Goal: Task Accomplishment & Management: Manage account settings

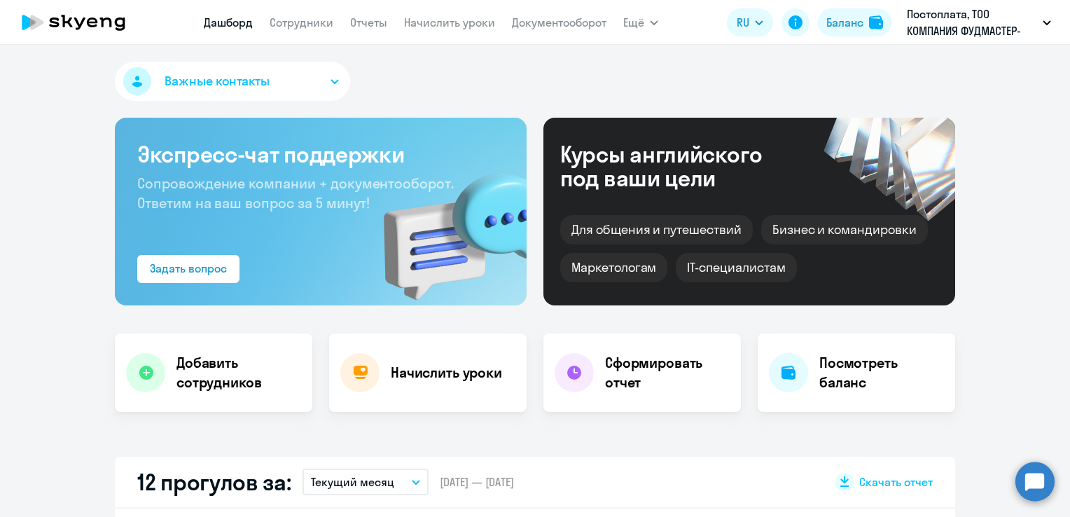
click at [430, 25] on link "Начислить уроки" at bounding box center [449, 22] width 91 height 14
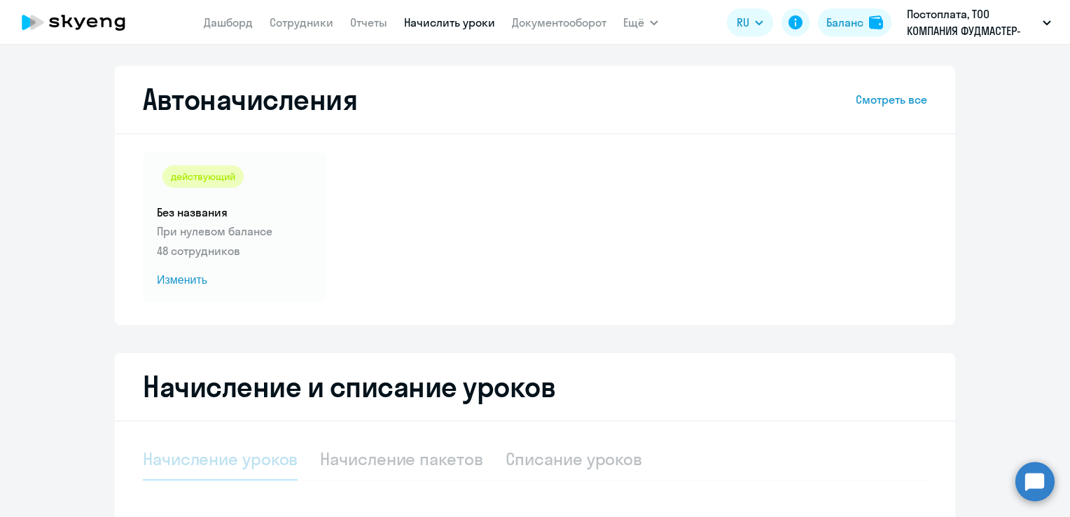
select select "10"
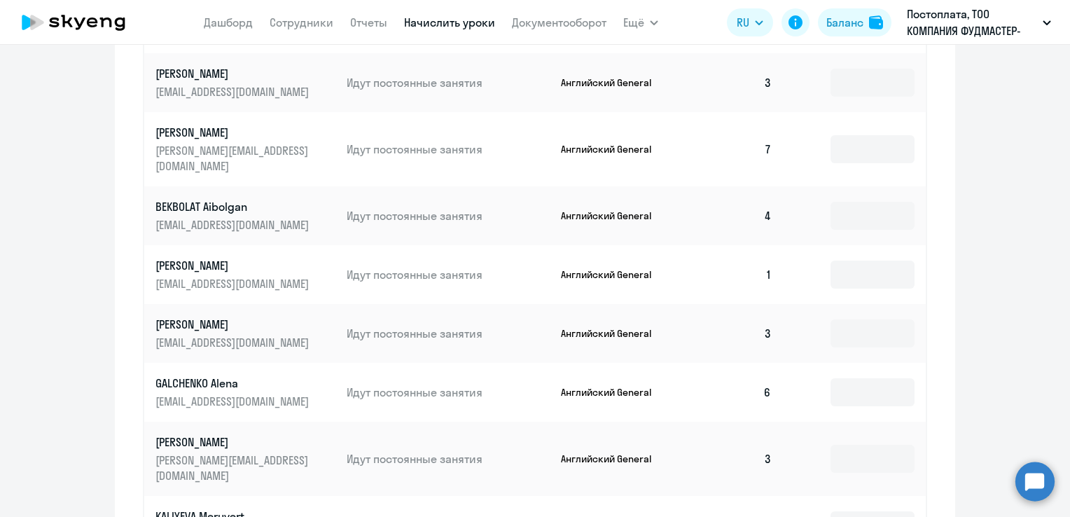
scroll to position [700, 0]
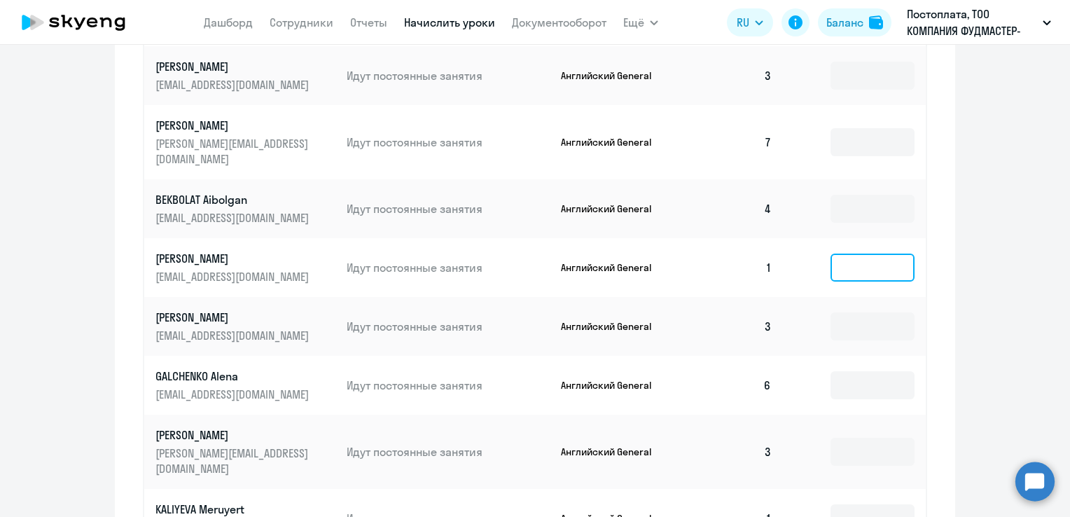
click at [830, 253] on input at bounding box center [872, 267] width 84 height 28
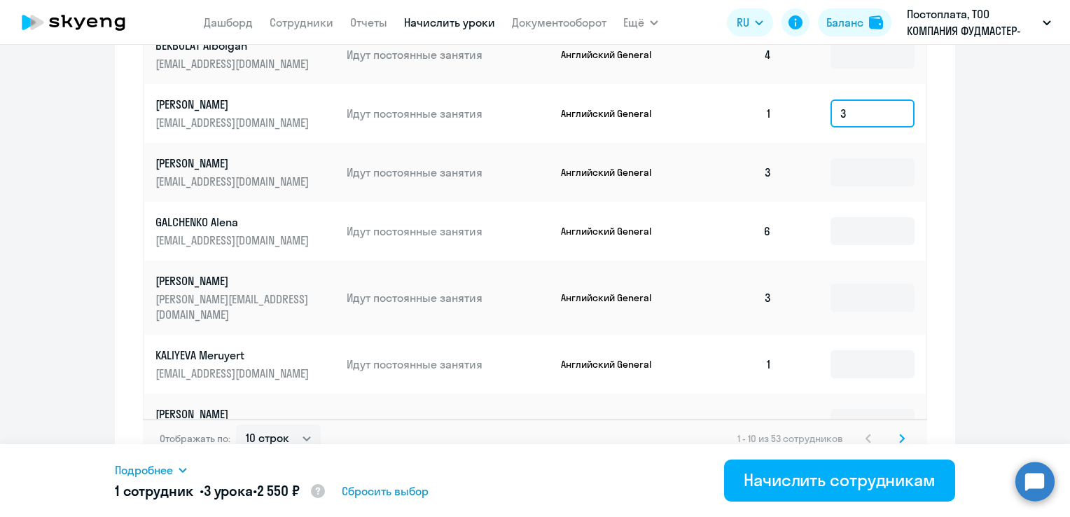
scroll to position [860, 0]
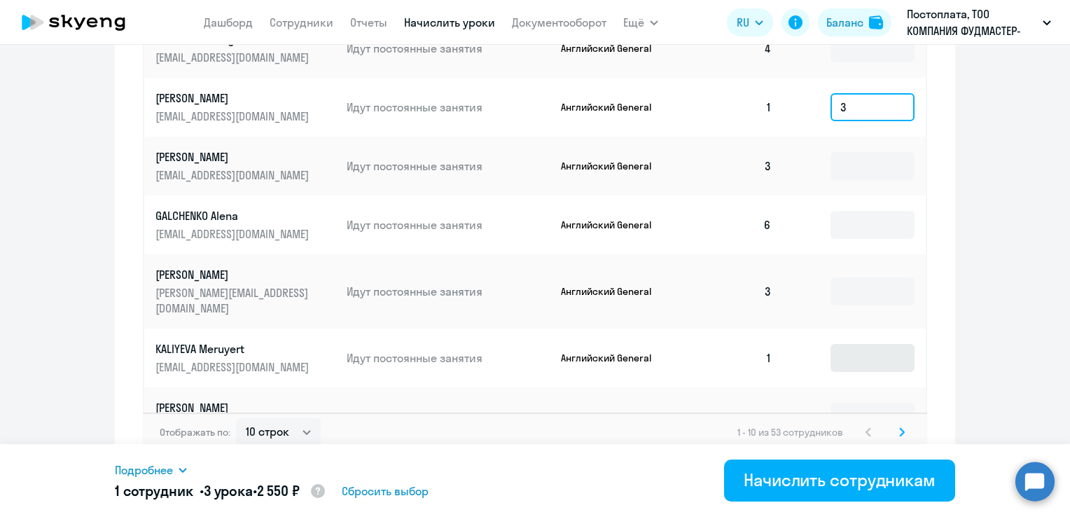
type input "3"
click at [854, 344] on input at bounding box center [872, 358] width 84 height 28
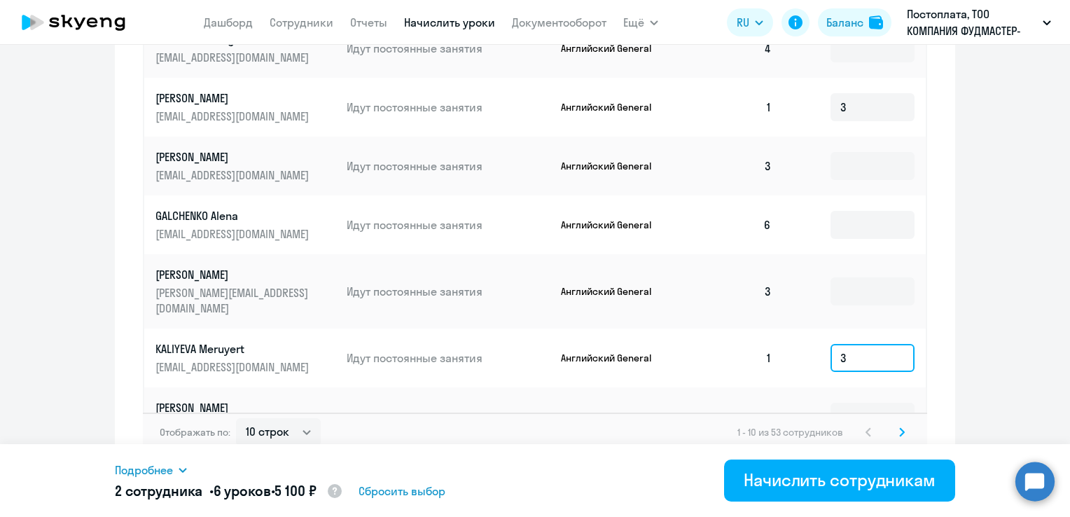
type input "3"
click at [899, 427] on icon at bounding box center [902, 432] width 6 height 10
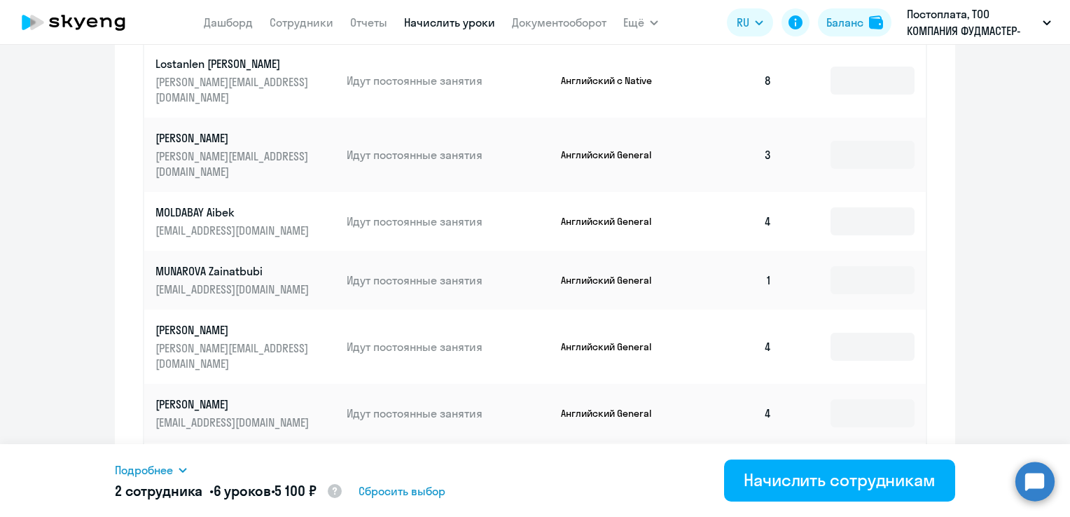
scroll to position [650, 0]
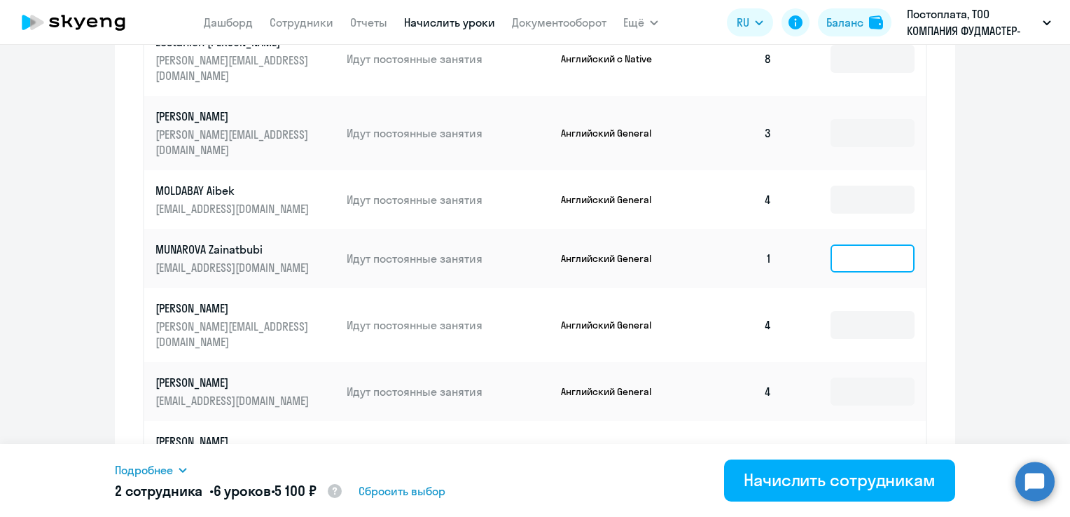
click at [856, 244] on input at bounding box center [872, 258] width 84 height 28
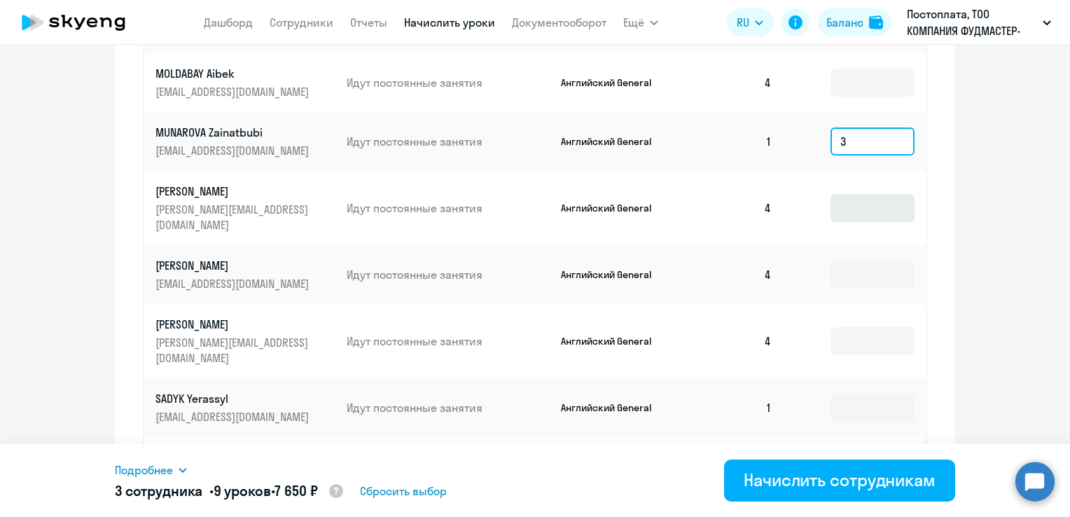
scroll to position [790, 0]
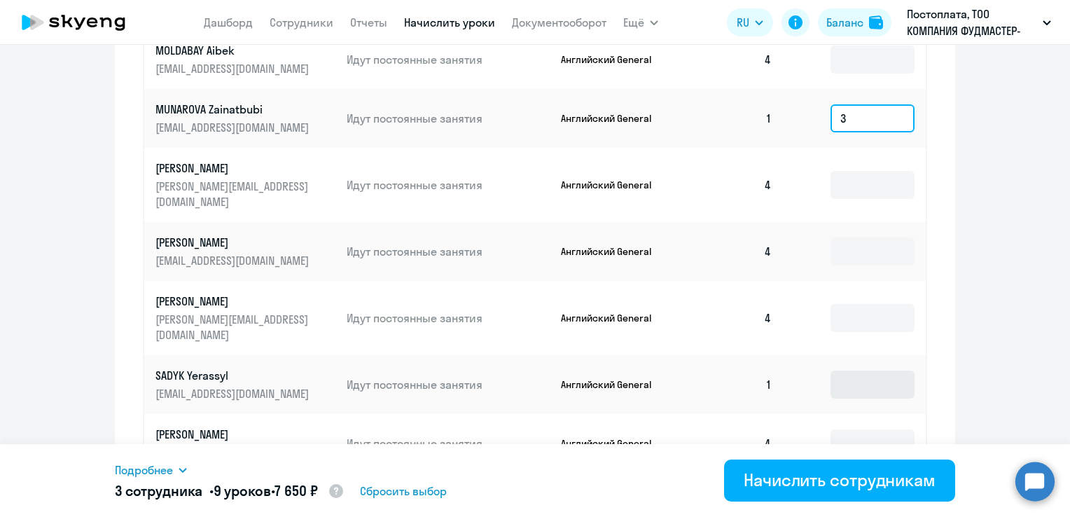
type input "3"
click at [873, 370] on input at bounding box center [872, 384] width 84 height 28
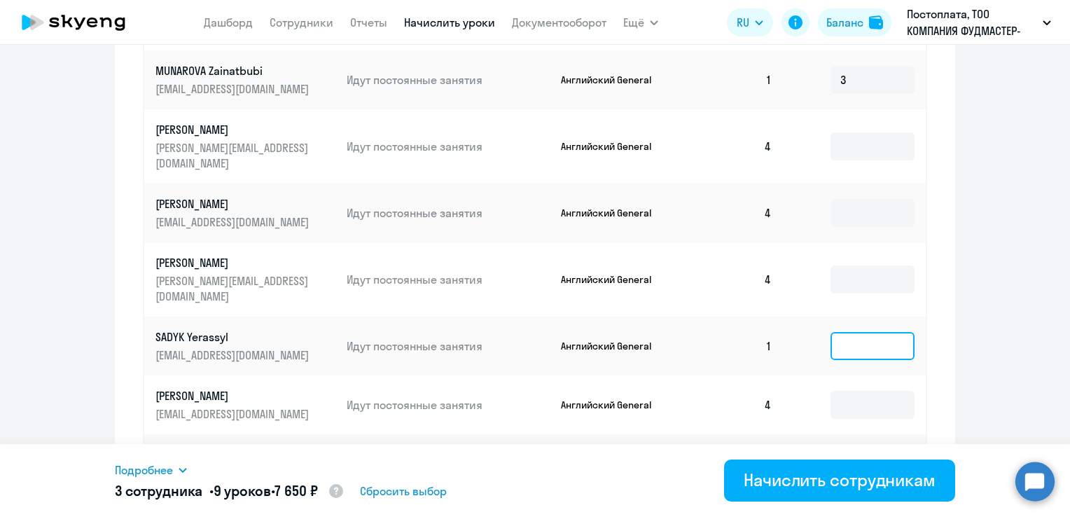
scroll to position [860, 0]
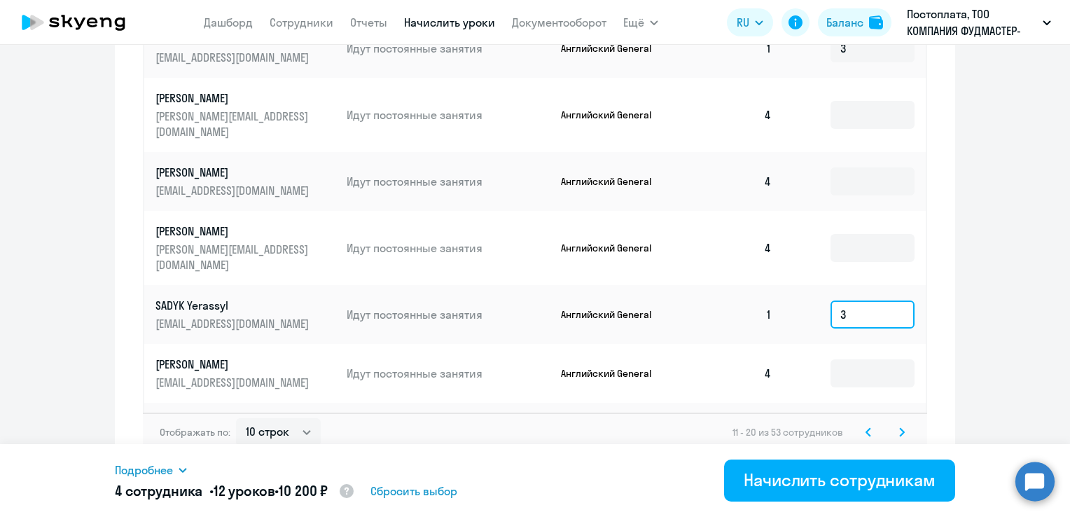
type input "3"
click at [874, 418] on input at bounding box center [872, 432] width 84 height 28
type input "3"
click at [899, 427] on icon at bounding box center [902, 432] width 6 height 10
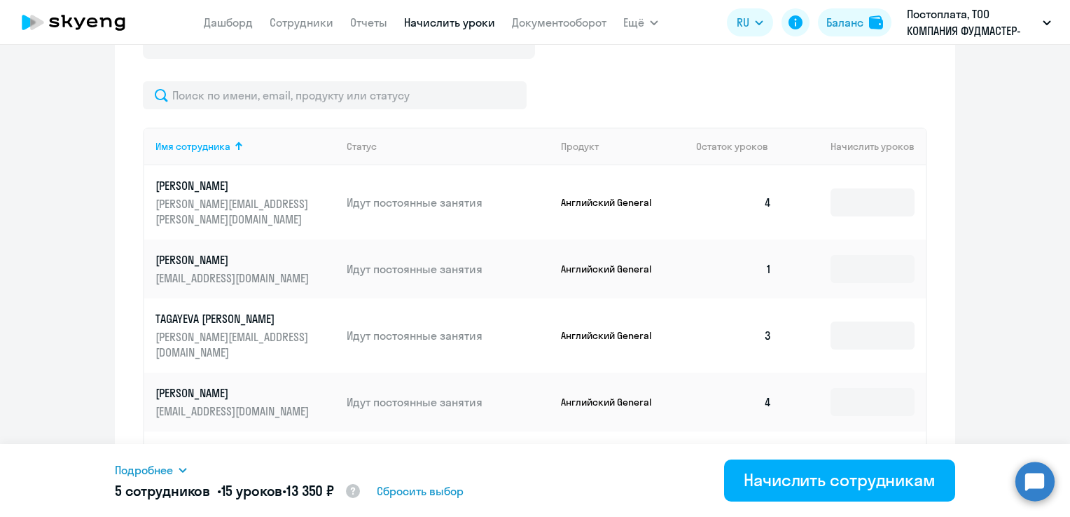
scroll to position [510, 0]
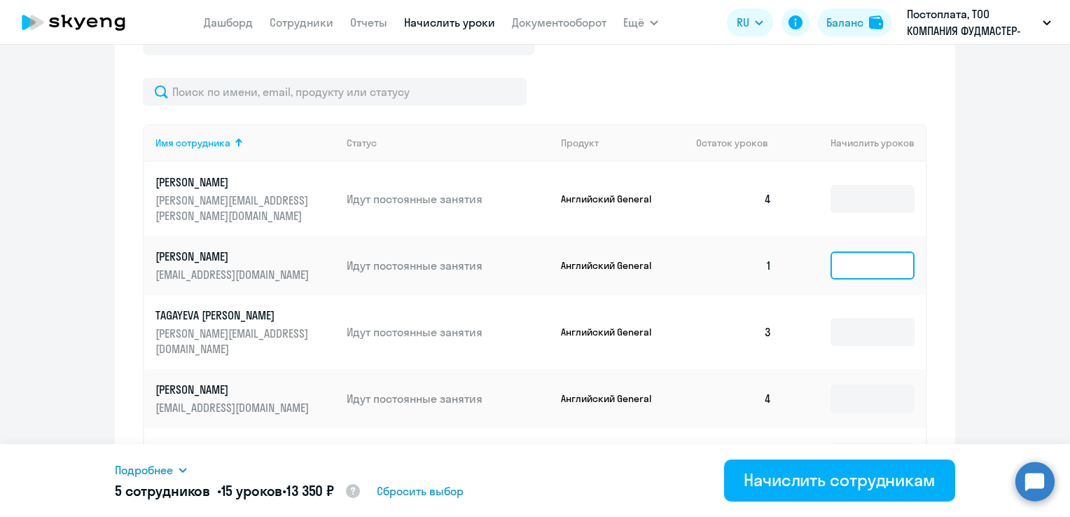
click at [846, 251] on input at bounding box center [872, 265] width 84 height 28
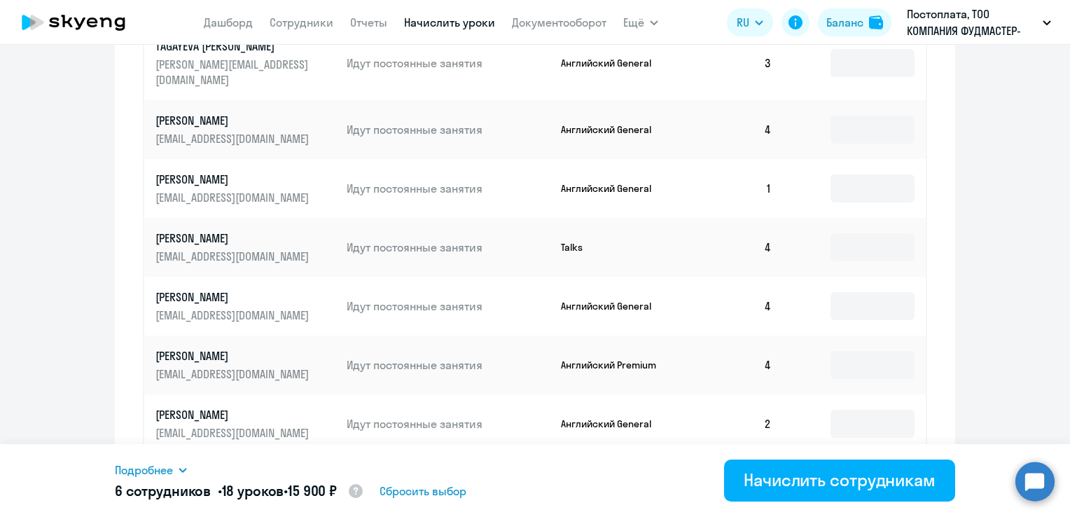
scroll to position [790, 0]
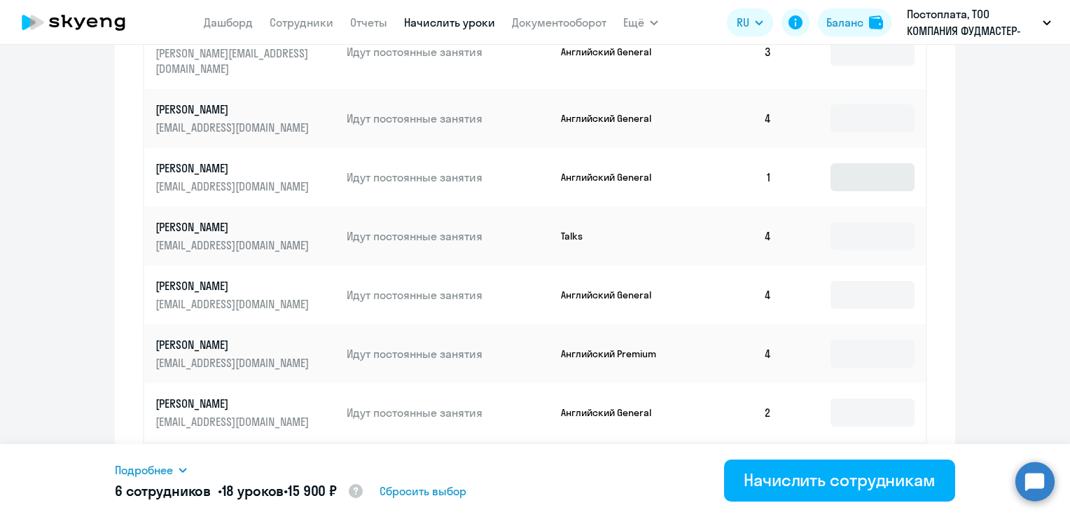
type input "3"
click at [846, 163] on input at bounding box center [872, 177] width 84 height 28
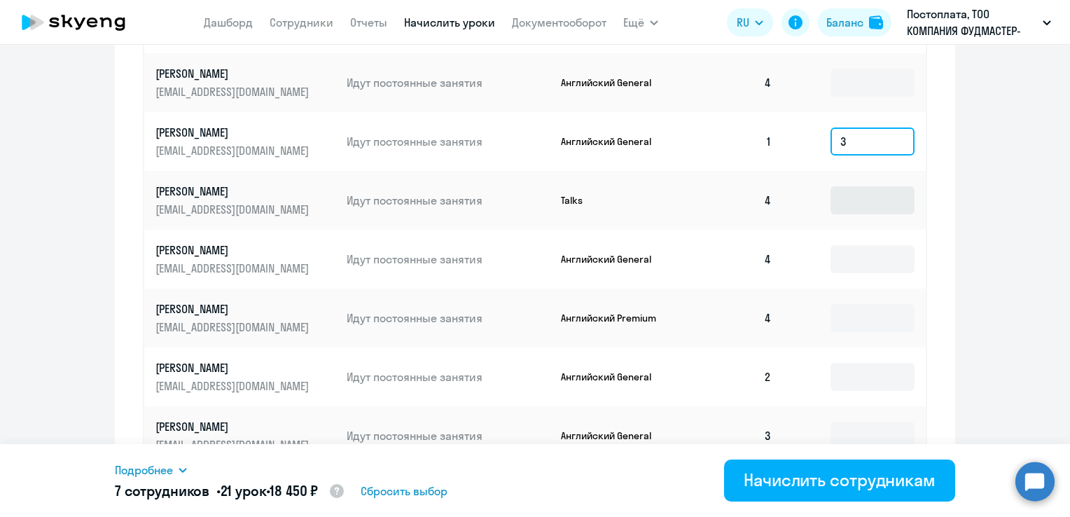
scroll to position [860, 0]
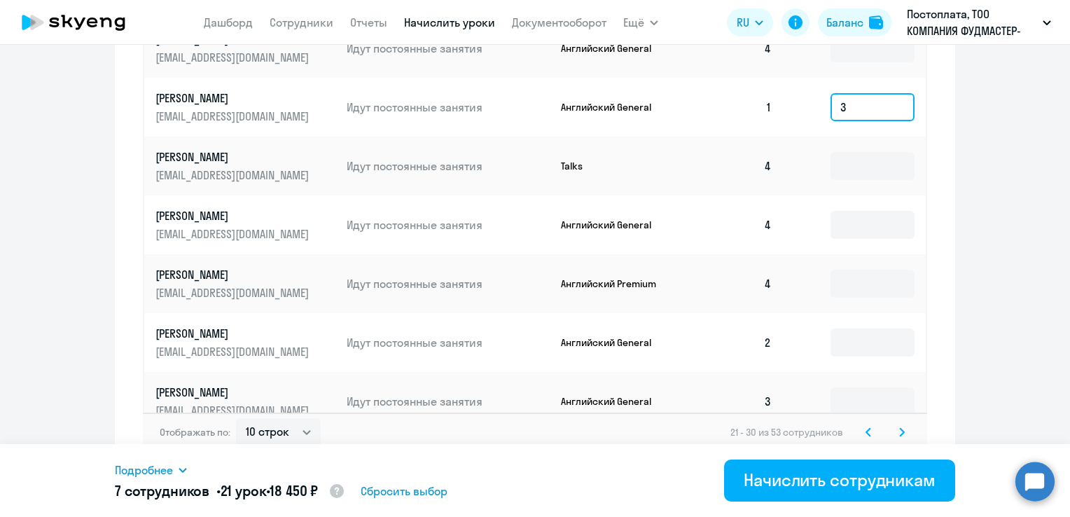
type input "3"
click at [899, 427] on icon at bounding box center [902, 432] width 6 height 10
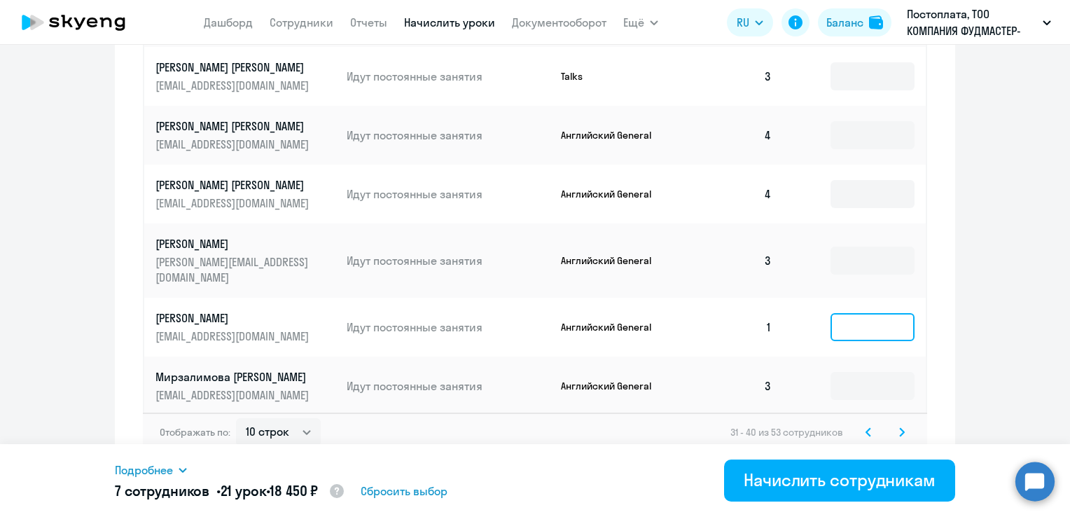
click at [854, 313] on input at bounding box center [872, 327] width 84 height 28
type input "3"
click at [899, 427] on icon at bounding box center [902, 432] width 6 height 10
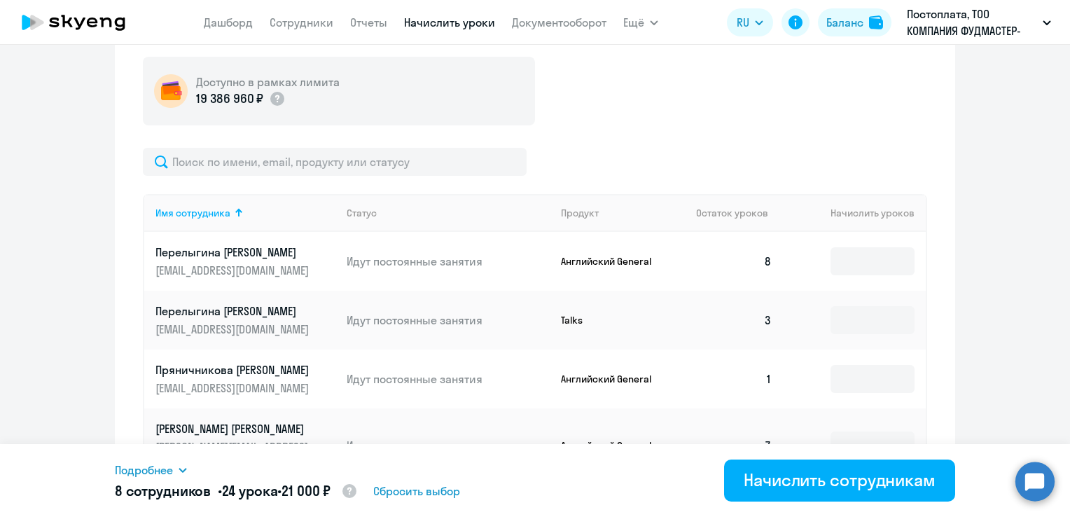
scroll to position [580, 0]
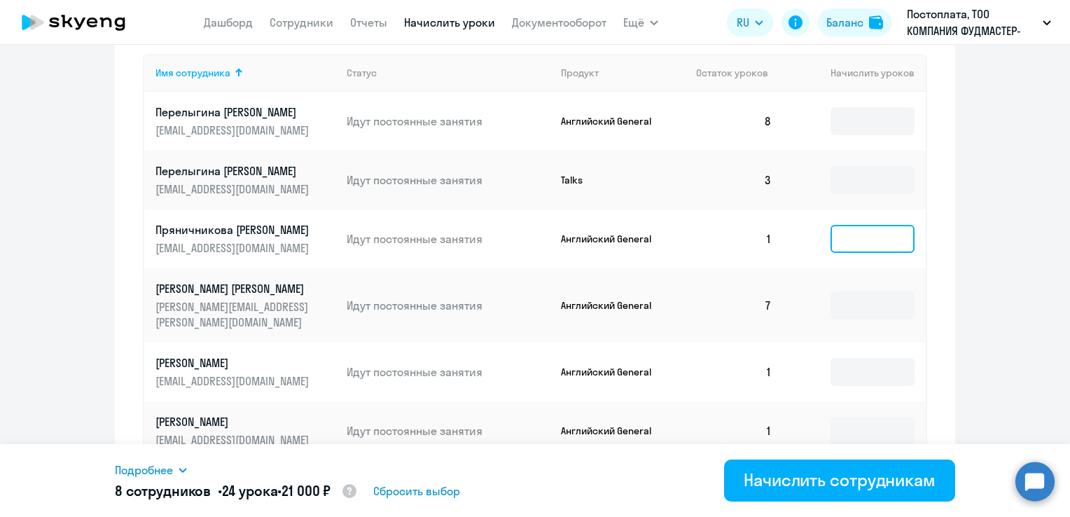
click at [847, 246] on input at bounding box center [872, 239] width 84 height 28
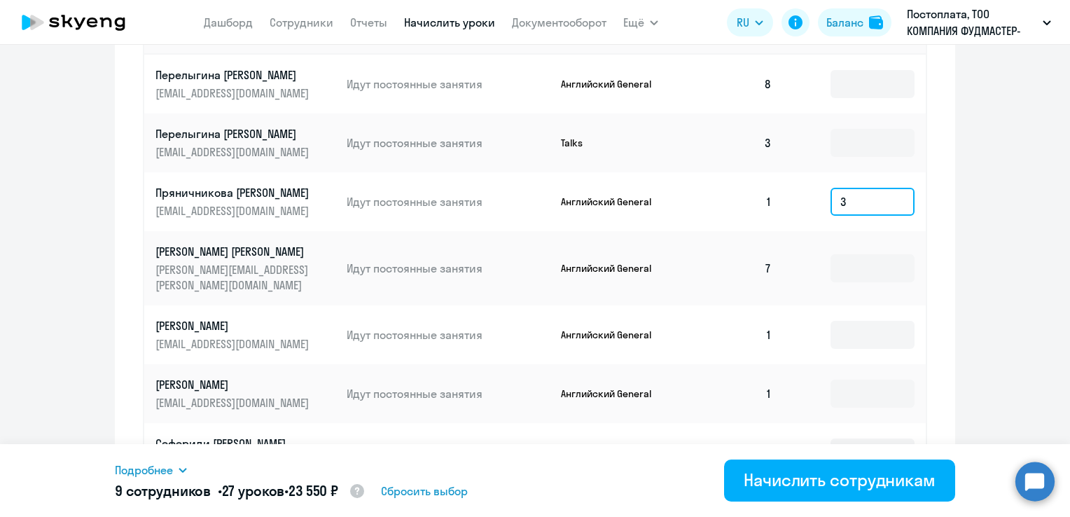
scroll to position [650, 0]
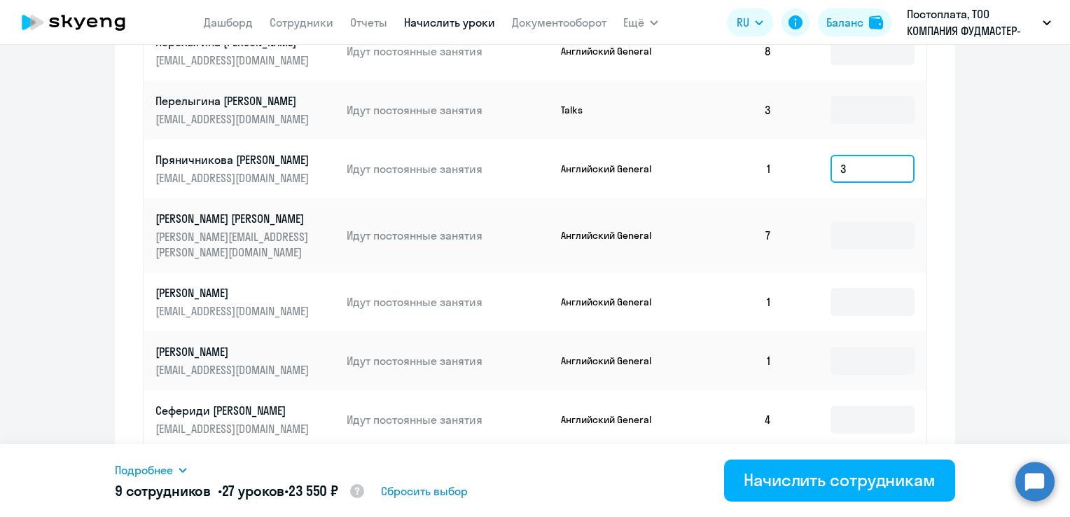
type input "3"
click at [854, 290] on input at bounding box center [872, 302] width 84 height 28
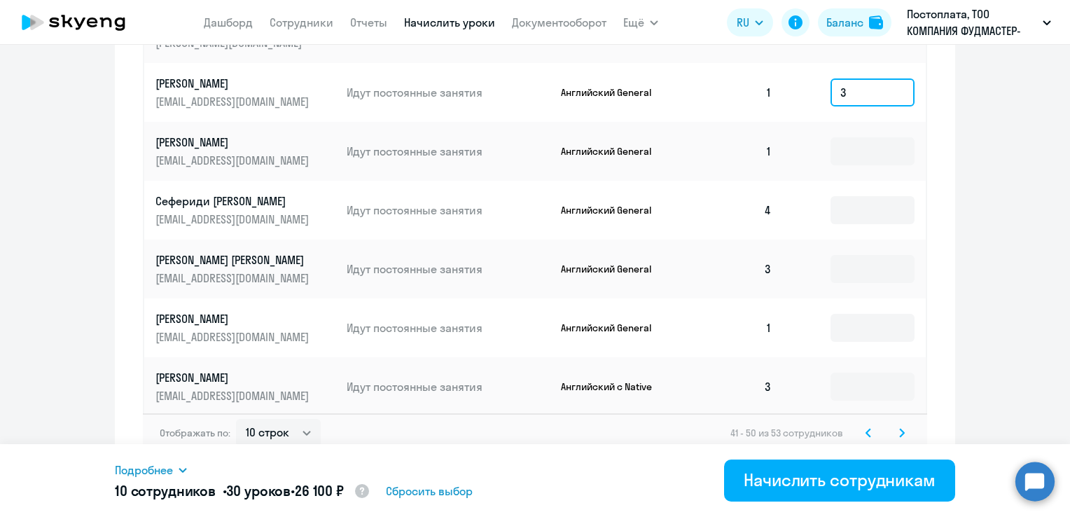
scroll to position [860, 0]
type input "3"
click at [854, 317] on input at bounding box center [872, 327] width 84 height 28
type input "3"
click at [893, 423] on svg-icon at bounding box center [901, 431] width 17 height 17
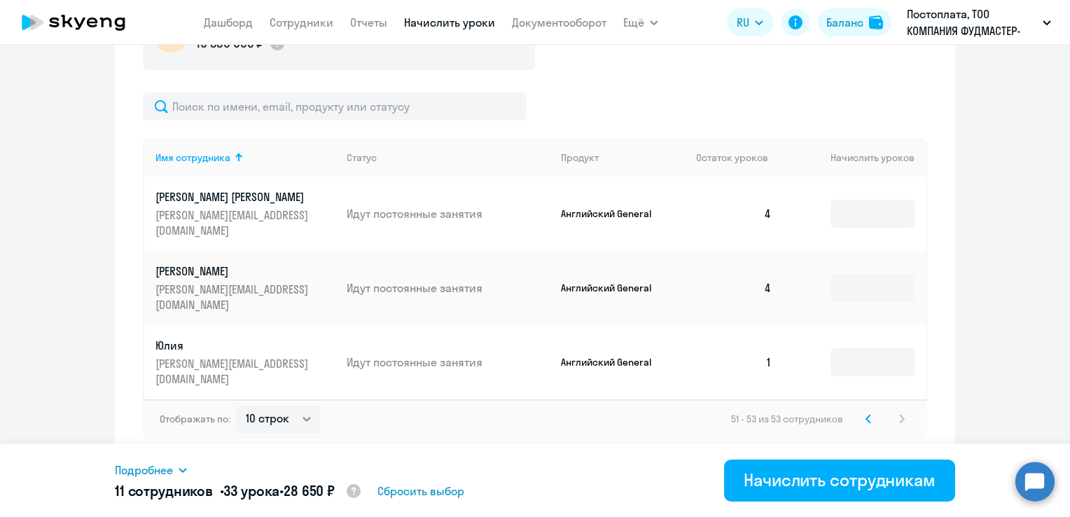
scroll to position [449, 0]
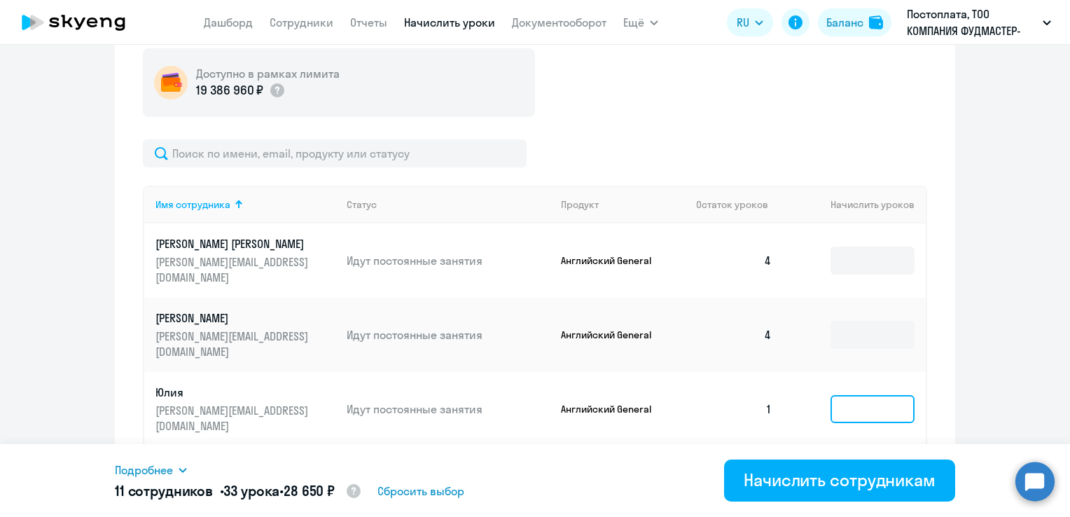
click at [860, 395] on input at bounding box center [872, 409] width 84 height 28
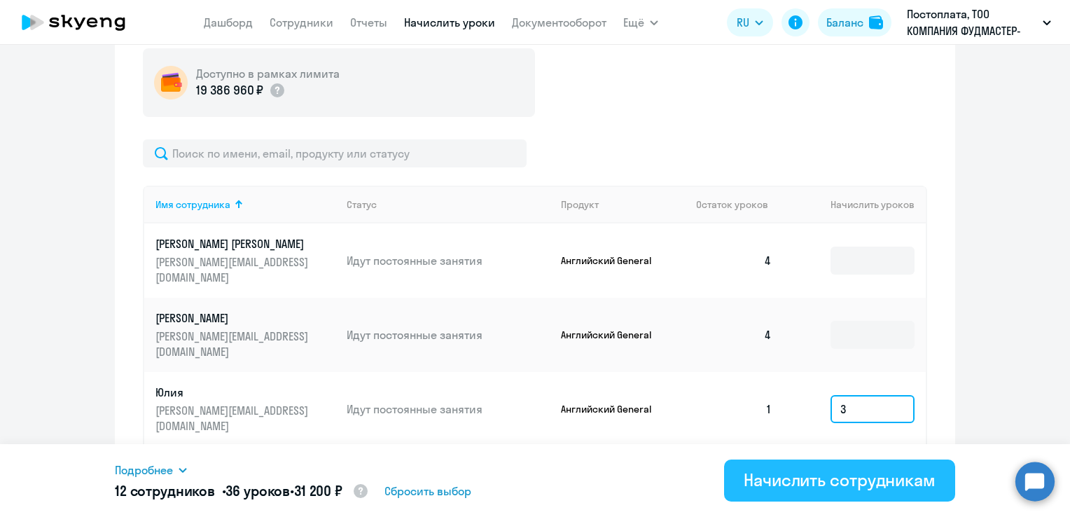
type input "3"
click at [855, 475] on div "Начислить сотрудникам" at bounding box center [839, 479] width 192 height 22
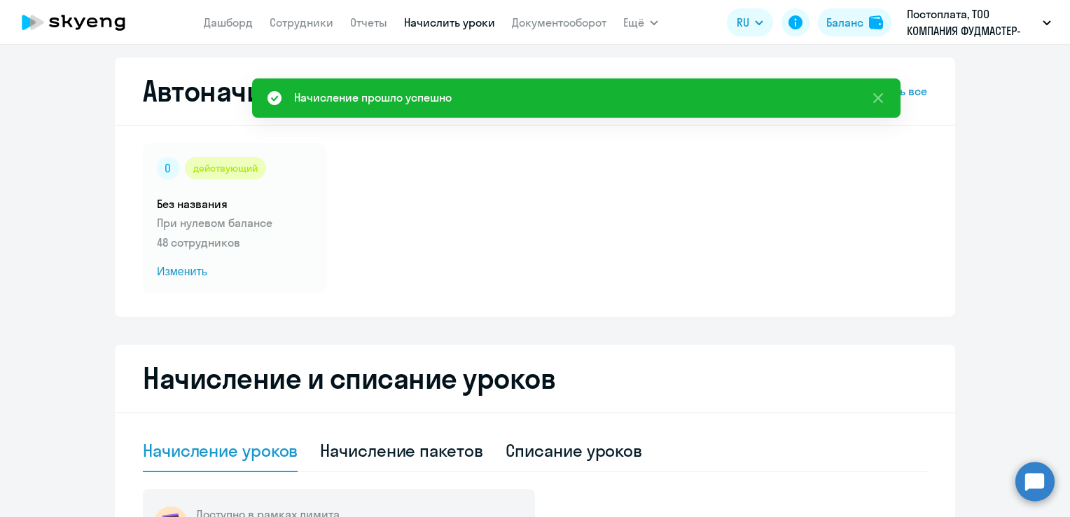
scroll to position [0, 0]
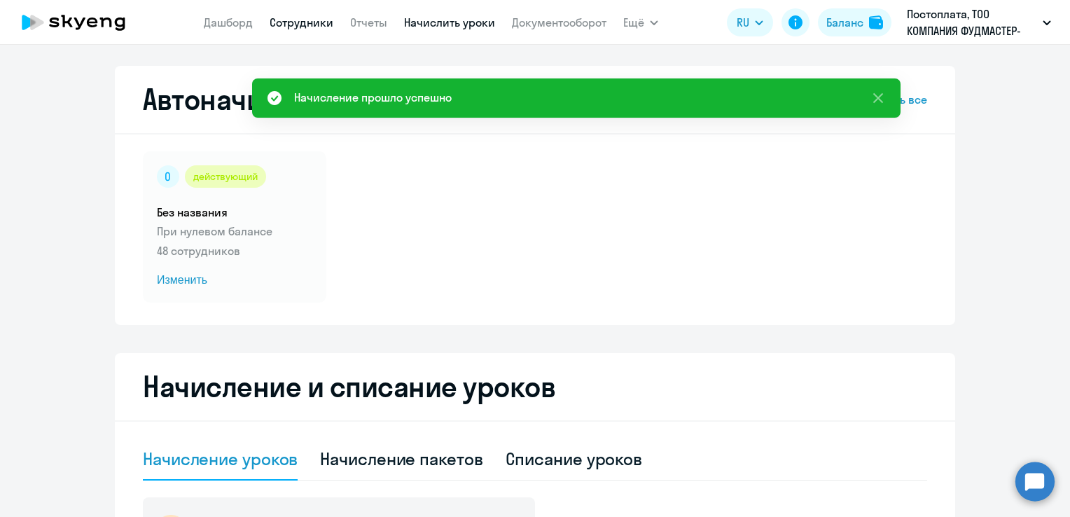
click at [288, 17] on link "Сотрудники" at bounding box center [301, 22] width 64 height 14
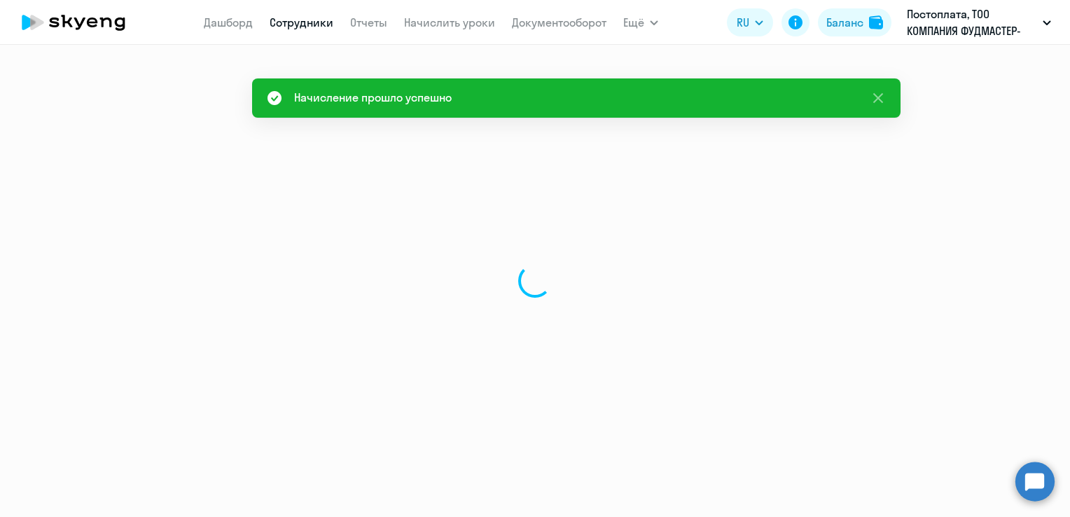
select select "30"
